Goal: Task Accomplishment & Management: Complete application form

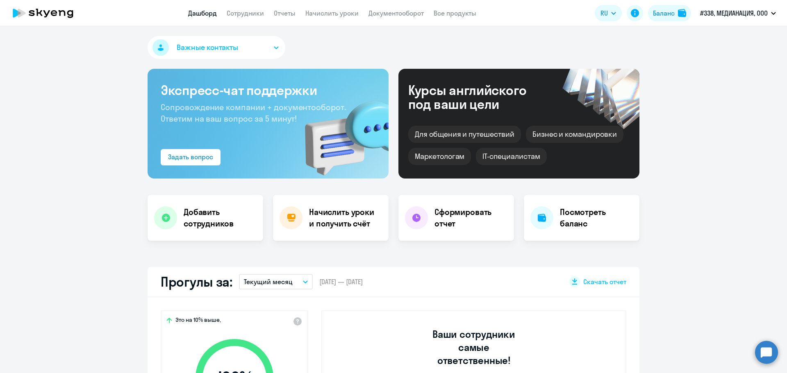
select select "30"
click at [247, 15] on link "Сотрудники" at bounding box center [245, 13] width 37 height 8
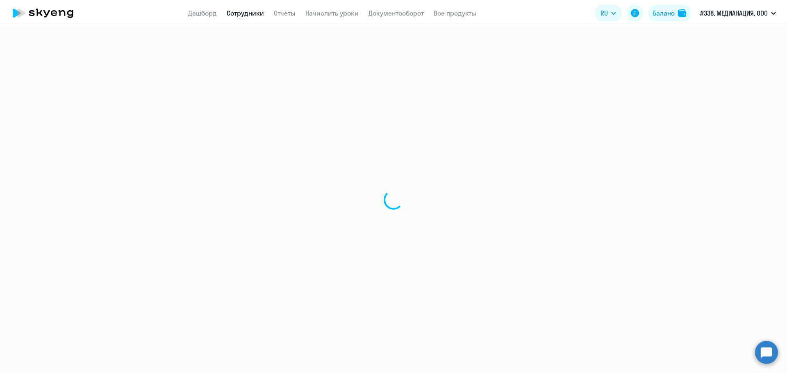
select select "30"
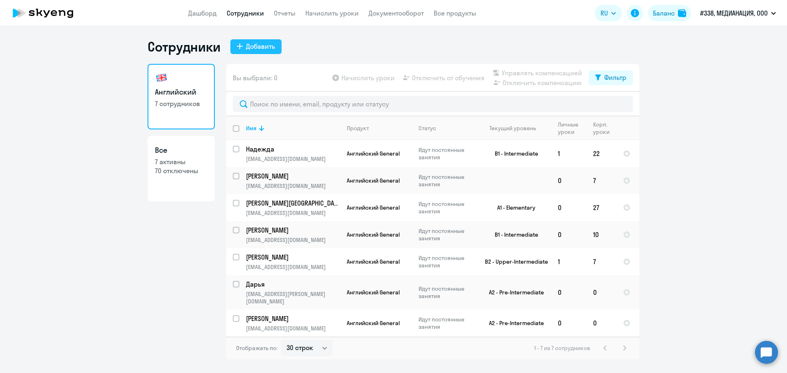
click at [267, 52] on button "Добавить" at bounding box center [255, 46] width 51 height 15
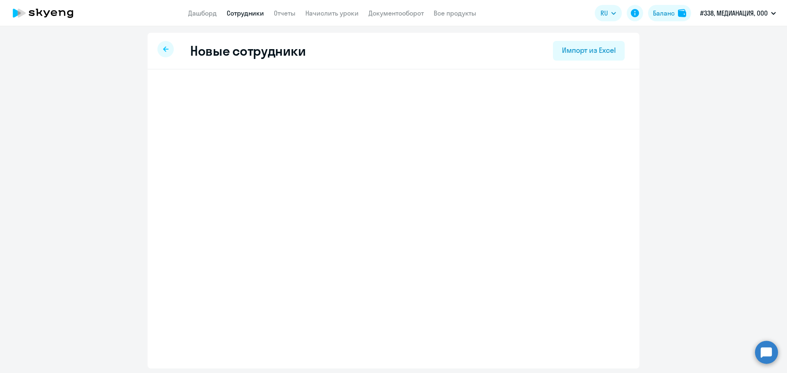
select select "english_adult_not_native_speaker"
select select "3"
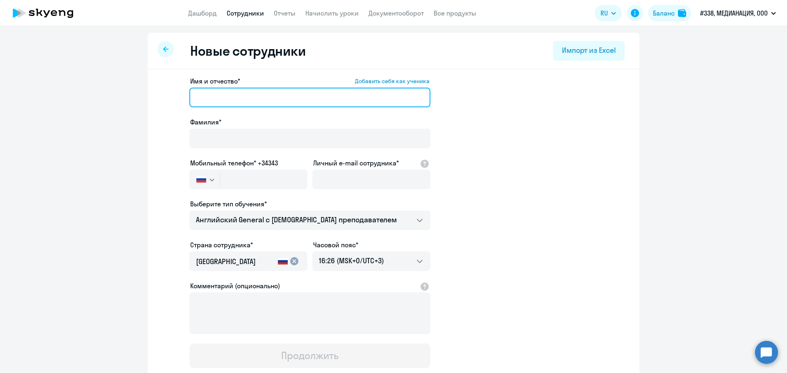
click at [226, 103] on input "Имя и отчество* Добавить себя как ученика" at bounding box center [309, 98] width 241 height 20
paste input "[PERSON_NAME]"
drag, startPoint x: 220, startPoint y: 98, endPoint x: 191, endPoint y: 95, distance: 30.1
click at [191, 95] on input "[PERSON_NAME]" at bounding box center [309, 98] width 241 height 20
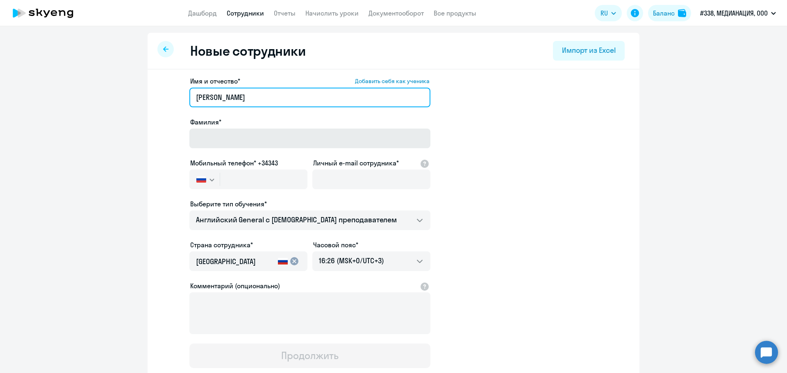
type input "[PERSON_NAME]"
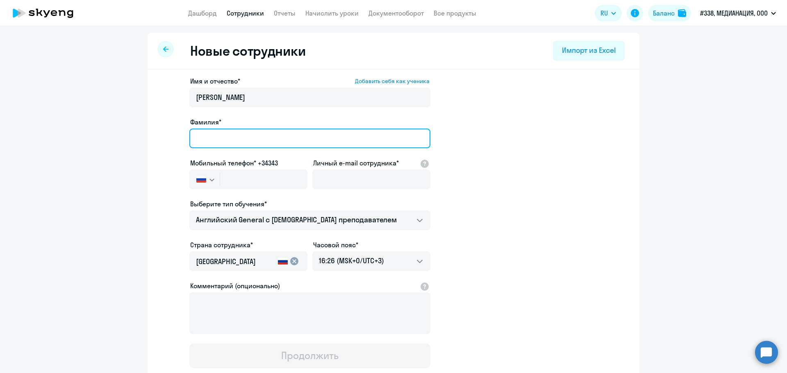
click at [196, 141] on input "Фамилия*" at bounding box center [309, 139] width 241 height 20
paste input "[PERSON_NAME]"
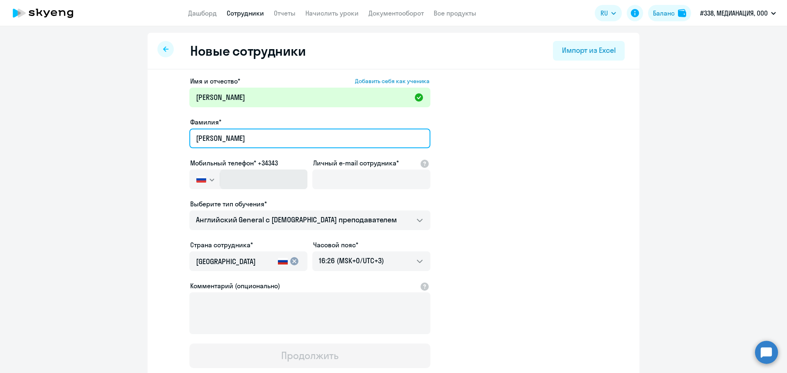
type input "[PERSON_NAME]"
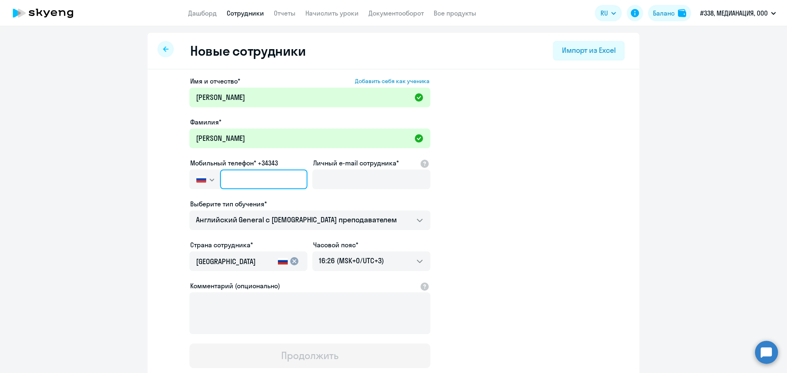
click at [232, 184] on input "text" at bounding box center [263, 180] width 87 height 20
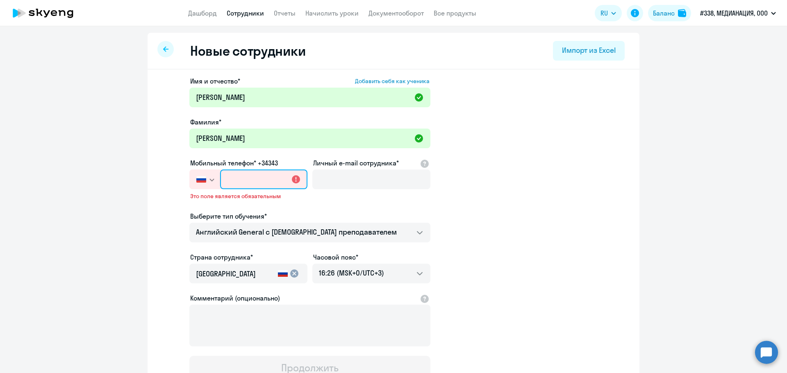
paste input "[PHONE_NUMBER]"
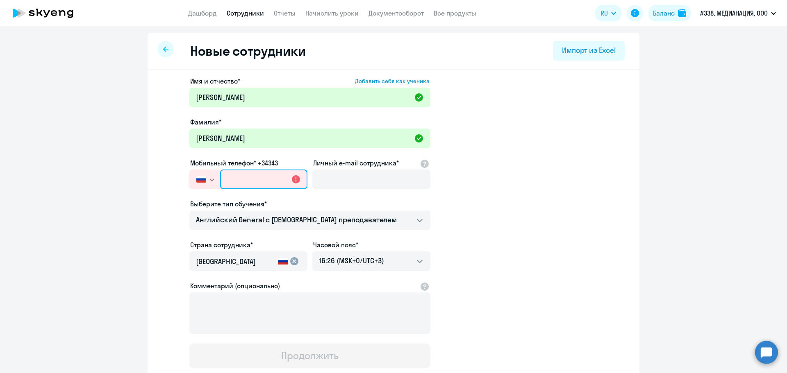
type input "[PHONE_NUMBER]"
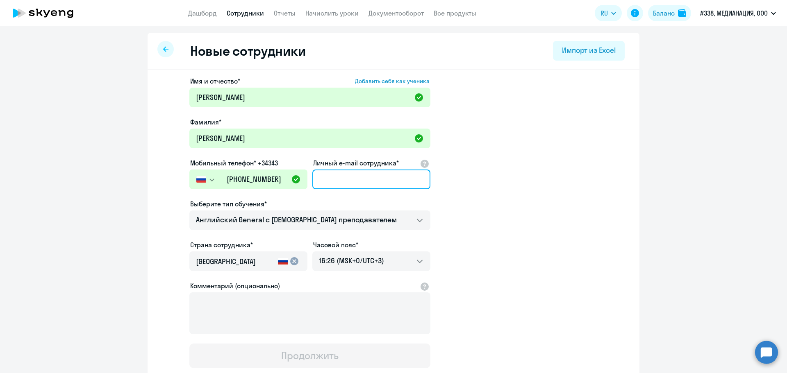
click at [357, 172] on input "Личный e-mail сотрудника*" at bounding box center [371, 180] width 118 height 20
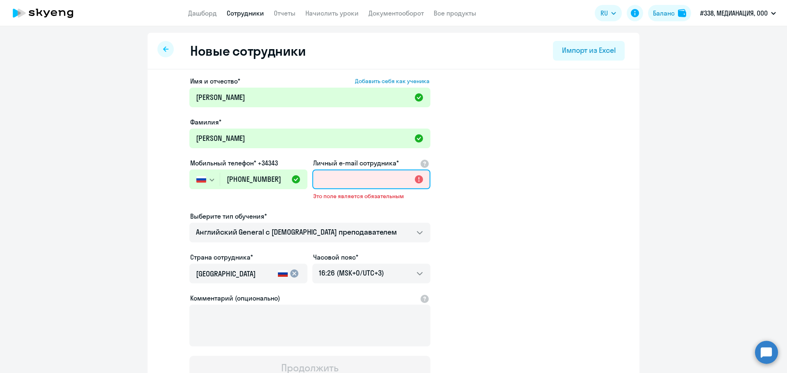
paste input "[EMAIL_ADDRESS][DOMAIN_NAME]"
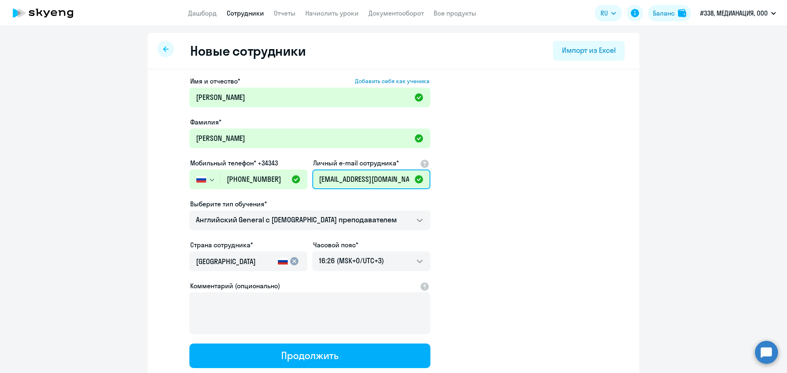
scroll to position [56, 0]
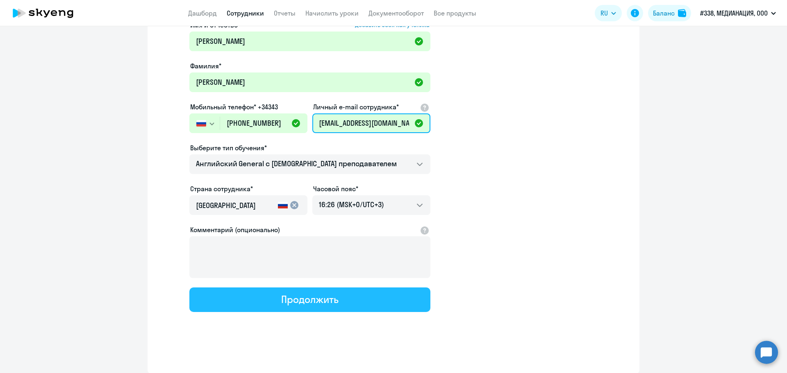
type input "[EMAIL_ADDRESS][DOMAIN_NAME]"
click at [288, 300] on div "Продолжить" at bounding box center [309, 299] width 57 height 13
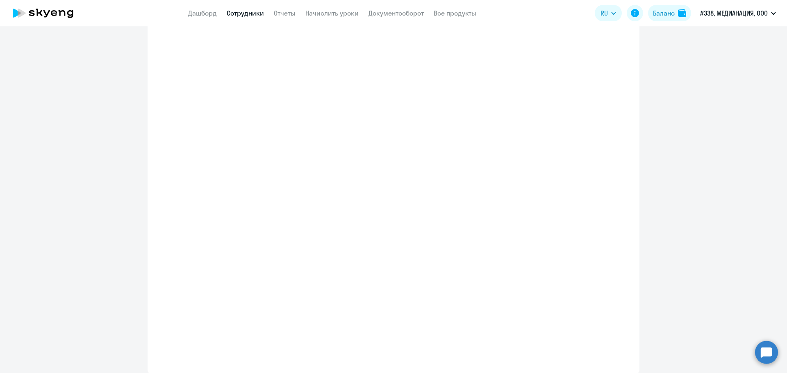
select select "english_adult_not_native_speaker"
select select "3"
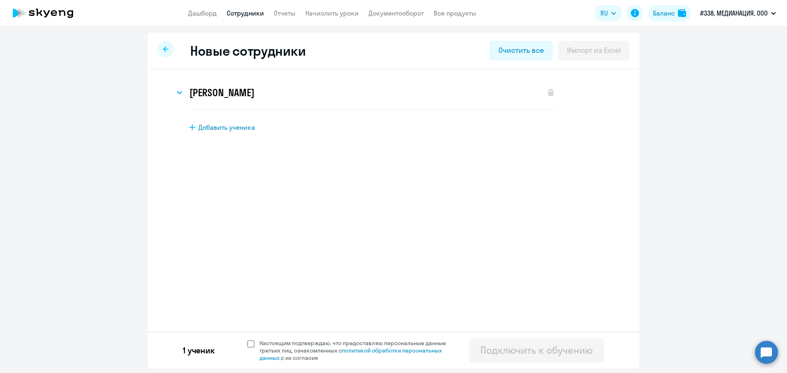
click at [248, 343] on span at bounding box center [250, 344] width 7 height 7
click at [247, 340] on input "Настоящим подтверждаю, что предоставляю персональные данные третьих лиц, ознако…" at bounding box center [247, 339] width 0 height 0
checkbox input "true"
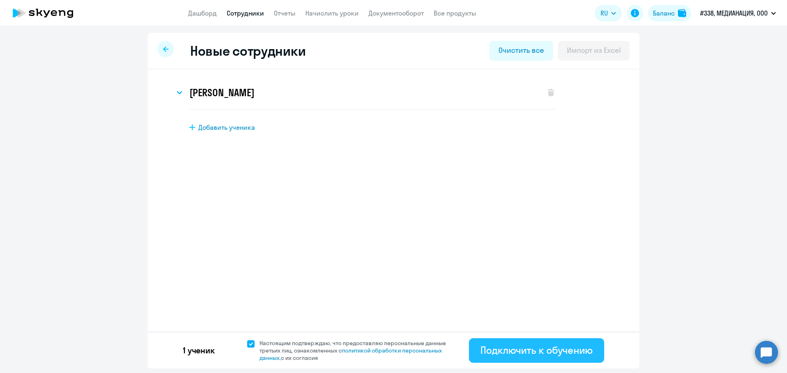
click at [511, 348] on div "Подключить к обучению" at bounding box center [536, 350] width 112 height 13
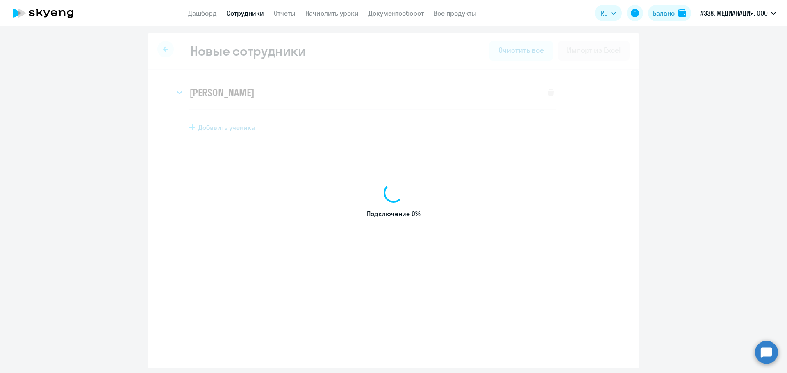
select select "english_adult_not_native_speaker"
select select "3"
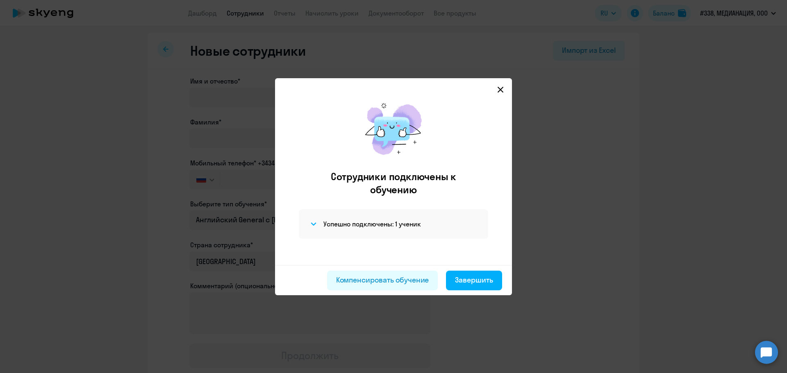
click at [502, 89] on icon at bounding box center [500, 89] width 7 height 7
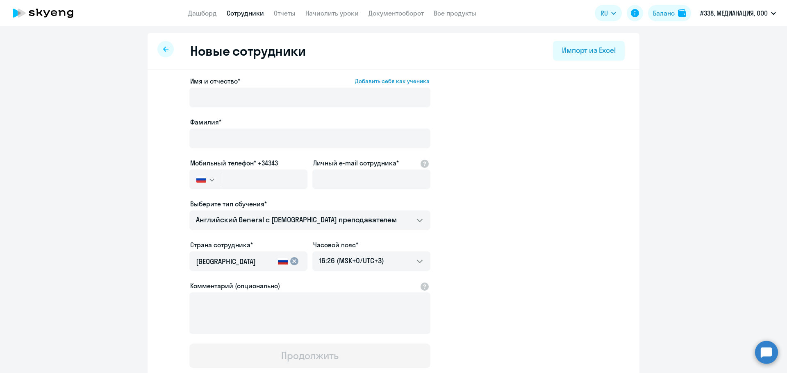
select select "30"
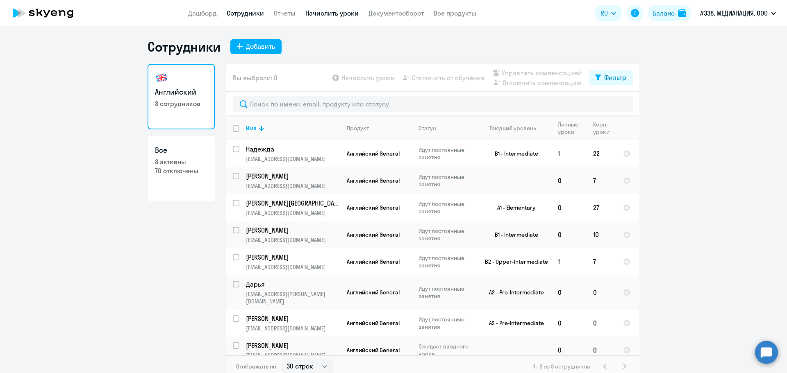
click at [333, 14] on link "Начислить уроки" at bounding box center [331, 13] width 53 height 8
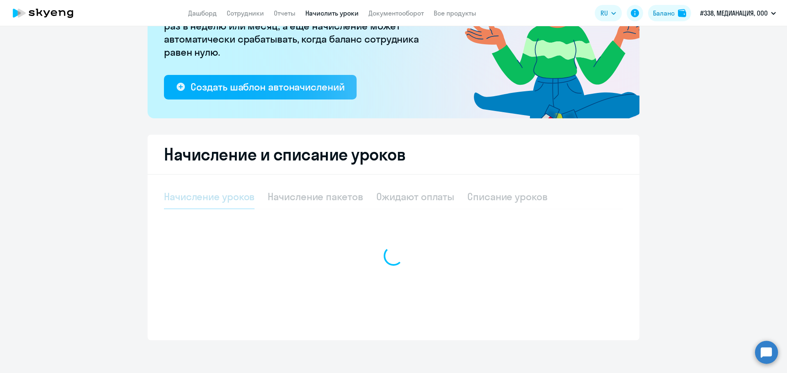
select select "10"
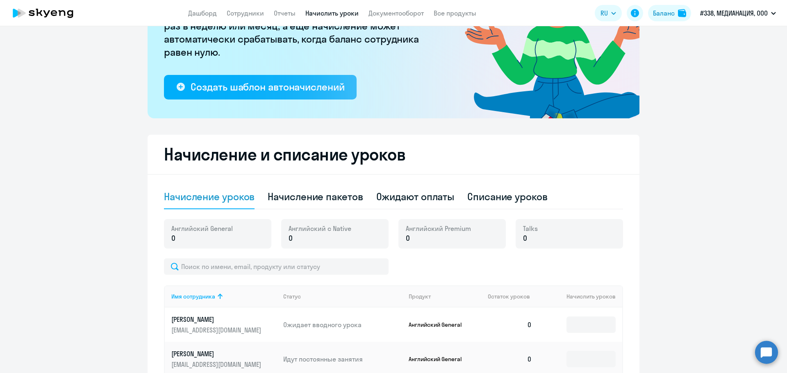
scroll to position [193, 0]
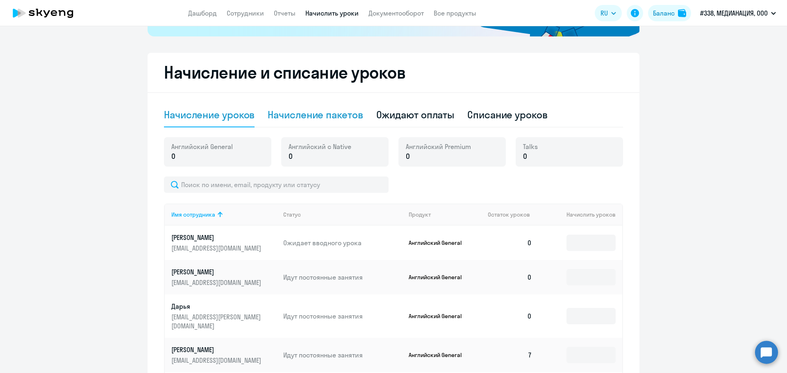
click at [346, 117] on div "Начисление пакетов" at bounding box center [315, 114] width 95 height 13
select select "10"
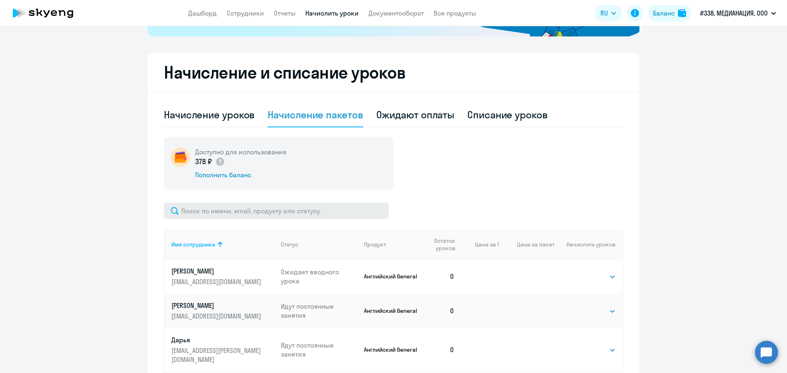
scroll to position [275, 0]
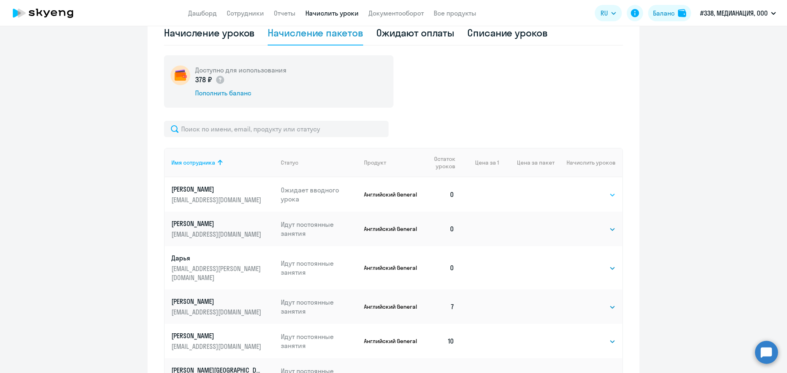
click at [586, 195] on select "Выбрать 4 8 16 32 64 96 128" at bounding box center [599, 195] width 34 height 10
select select "32"
click at [582, 190] on select "Выбрать 4 8 16 32 64 96 128" at bounding box center [599, 195] width 34 height 10
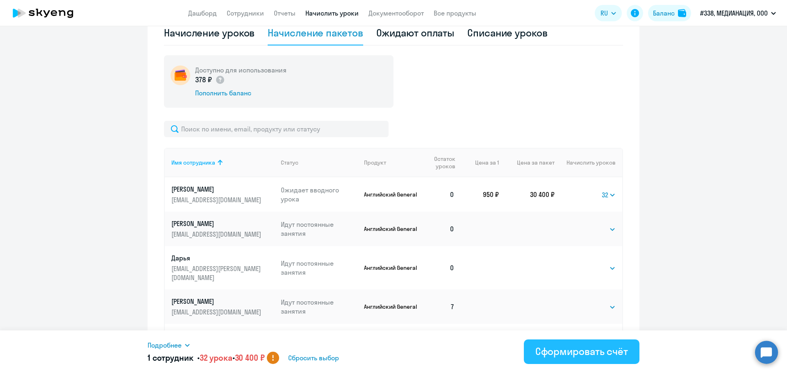
click at [557, 350] on div "Сформировать счёт" at bounding box center [581, 351] width 93 height 13
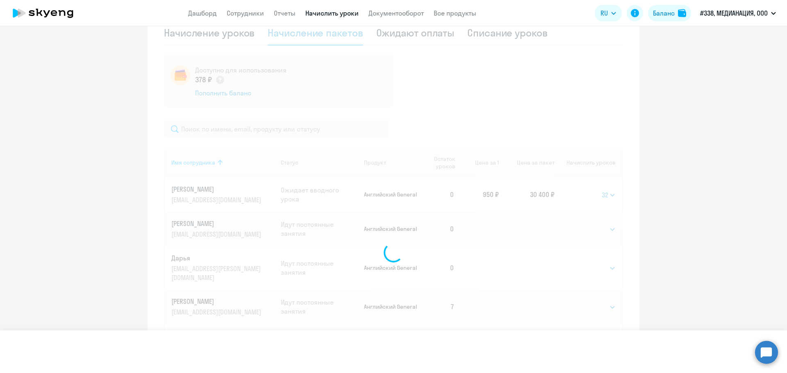
select select
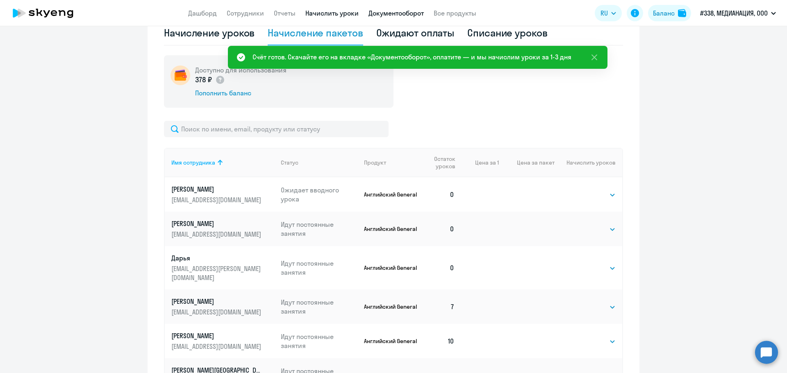
click at [370, 11] on link "Документооборот" at bounding box center [395, 13] width 55 height 8
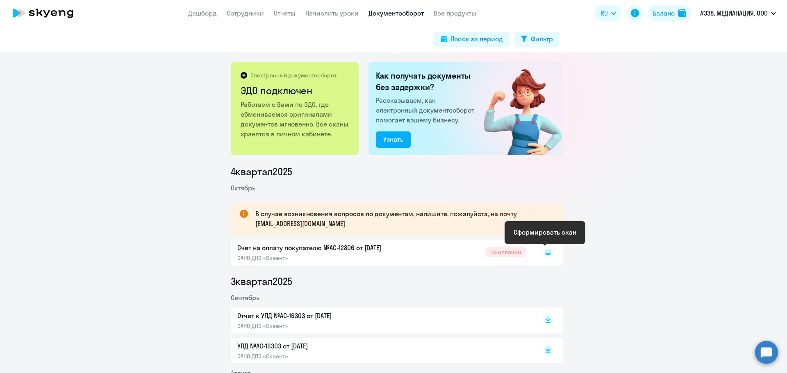
click at [545, 250] on icon at bounding box center [547, 252] width 5 height 5
click at [309, 251] on div "Счет на оплату покупателю №AC-12806 от [DATE] ОАНО ДПО «Скаенг» Не оплачен" at bounding box center [397, 252] width 332 height 25
click at [547, 252] on rect at bounding box center [548, 252] width 10 height 10
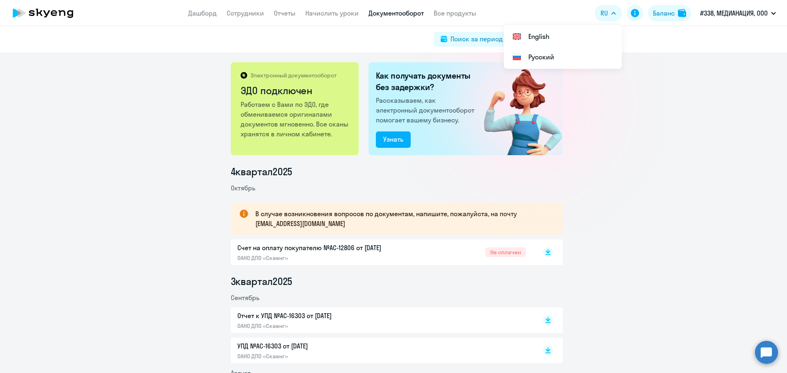
click at [765, 352] on circle at bounding box center [766, 352] width 23 height 23
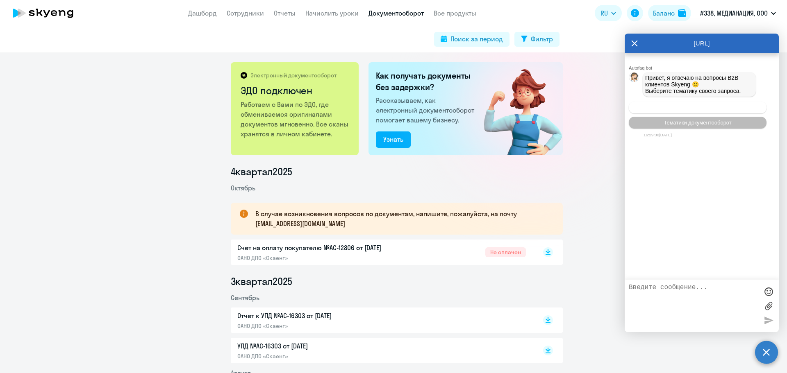
click at [686, 110] on span "Операционное сопровождение" at bounding box center [697, 107] width 77 height 6
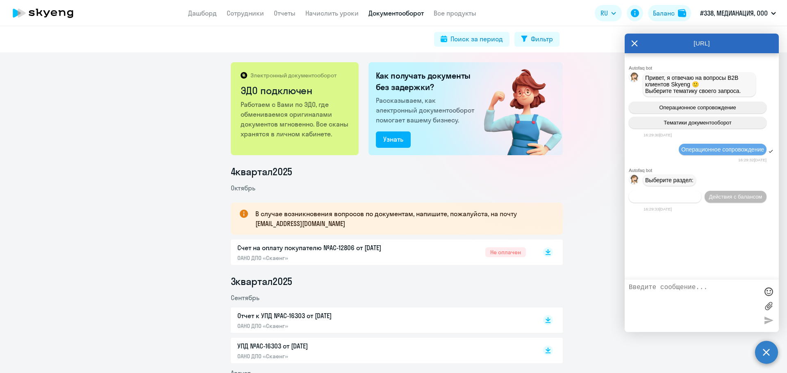
click at [686, 200] on span "Действия по сотрудникам" at bounding box center [665, 197] width 64 height 6
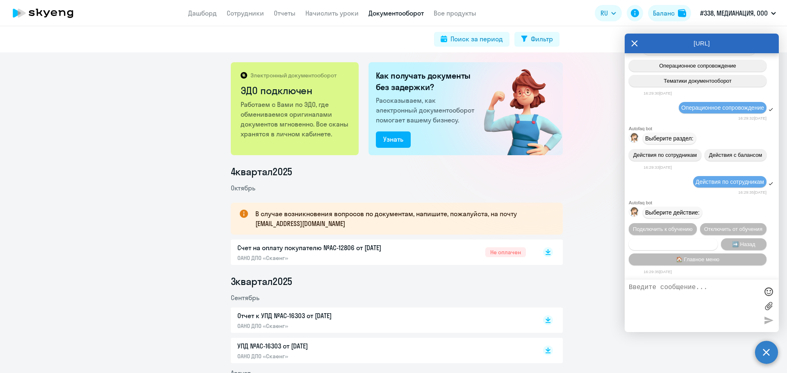
click at [689, 241] on span "Сотруднику нужна помощь" at bounding box center [673, 244] width 66 height 6
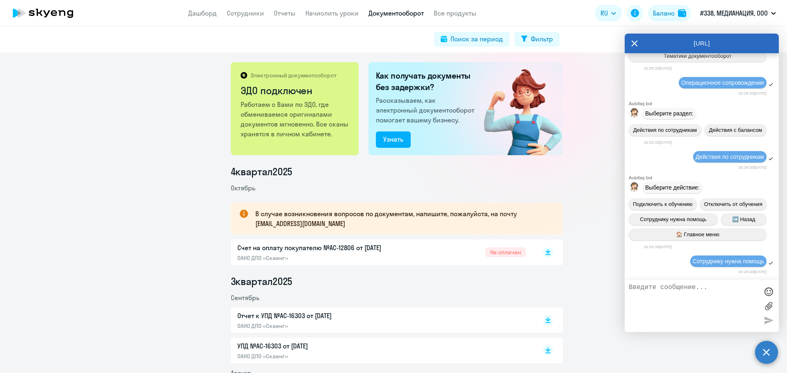
scroll to position [359, 0]
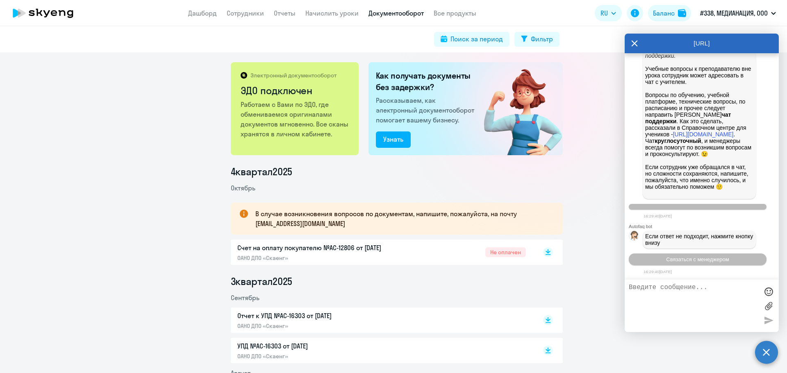
click at [695, 300] on textarea at bounding box center [693, 306] width 129 height 44
type textarea "Добрый день! Мне нужен счет с печатью и подписью"
click at [771, 305] on label at bounding box center [768, 306] width 12 height 12
click at [0, 0] on input "file" at bounding box center [0, 0] width 0 height 0
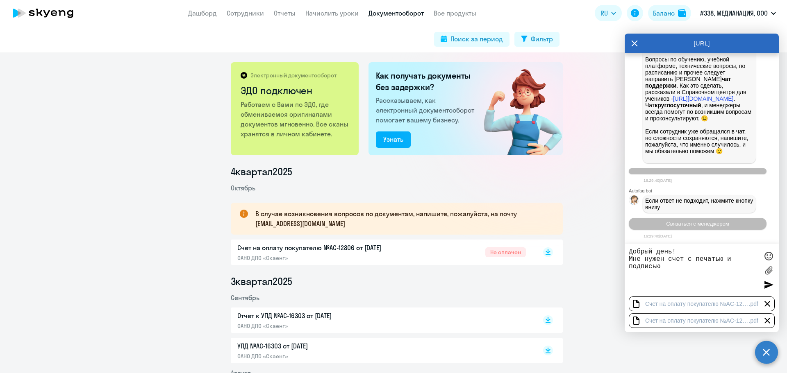
click at [767, 320] on div at bounding box center [767, 321] width 10 height 10
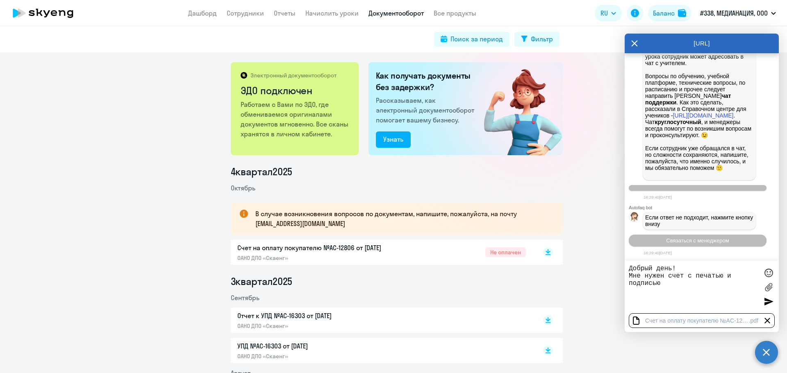
click at [767, 304] on div at bounding box center [768, 301] width 12 height 12
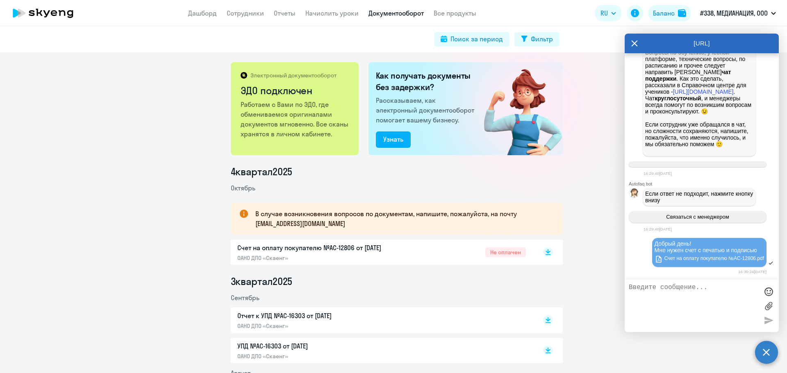
scroll to position [466, 0]
